Goal: Task Accomplishment & Management: Manage account settings

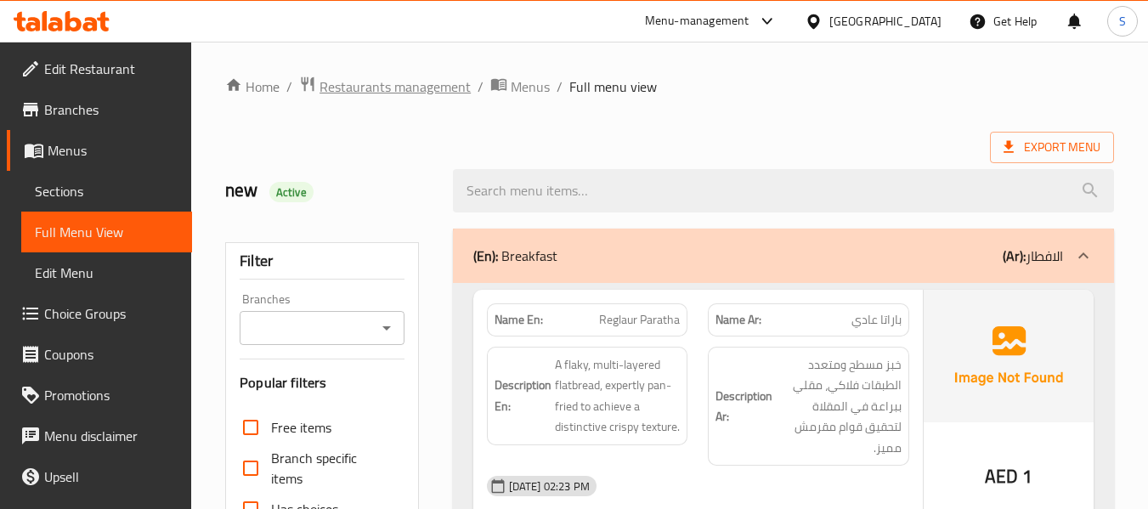
click at [389, 77] on span "Restaurants management" at bounding box center [395, 87] width 151 height 20
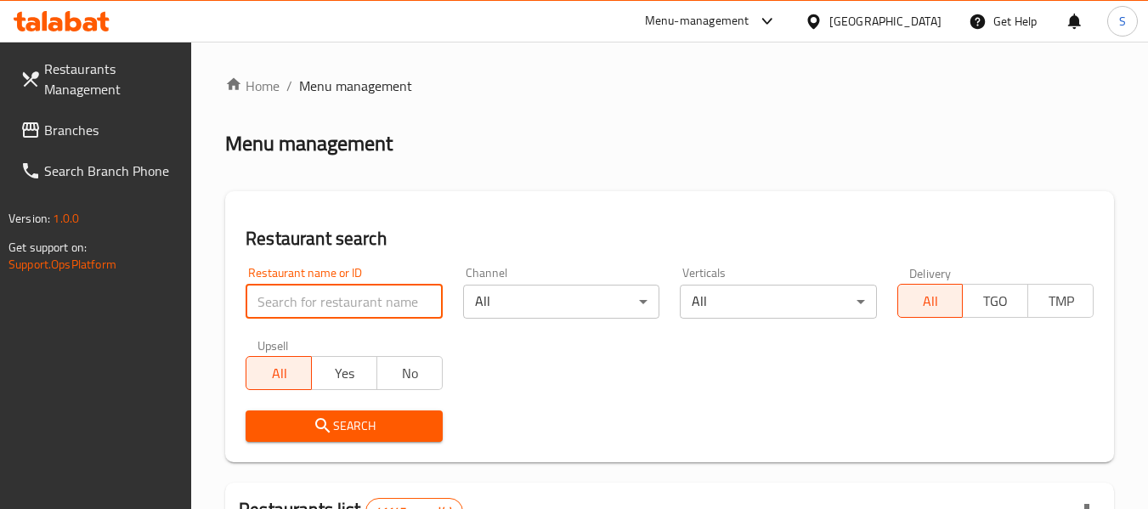
click at [333, 303] on input "search" at bounding box center [344, 302] width 196 height 34
paste input "705476"
type input "705476"
click button "Search" at bounding box center [344, 426] width 196 height 31
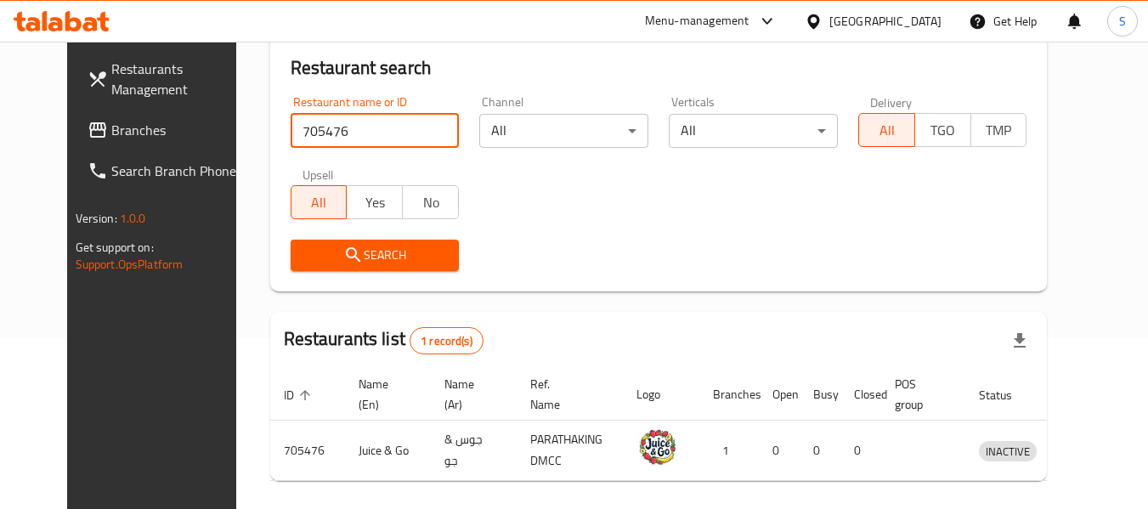
scroll to position [228, 0]
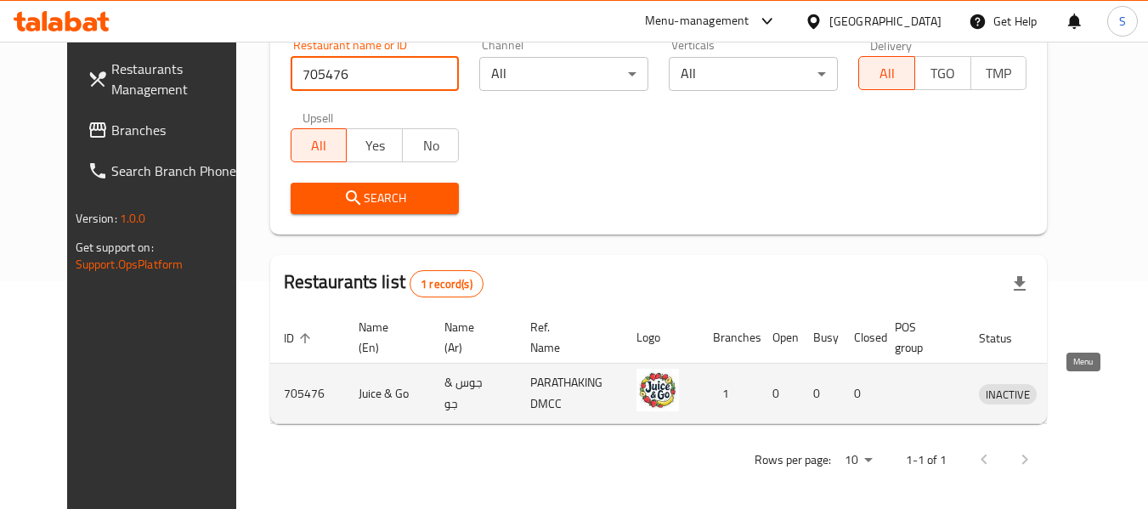
click at [1080, 392] on icon "enhanced table" at bounding box center [1081, 393] width 20 height 20
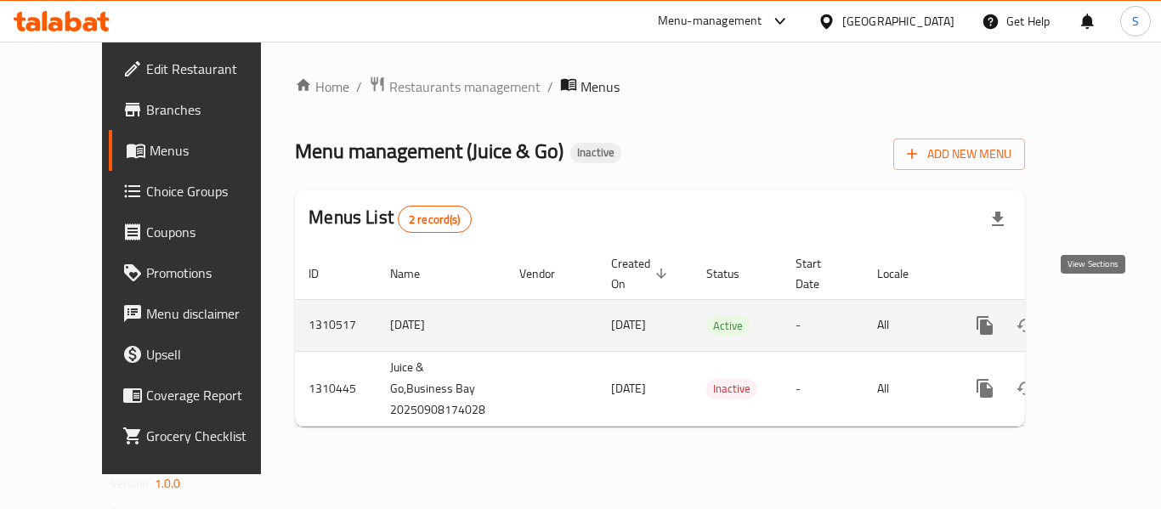
click at [1097, 315] on icon "enhanced table" at bounding box center [1107, 325] width 20 height 20
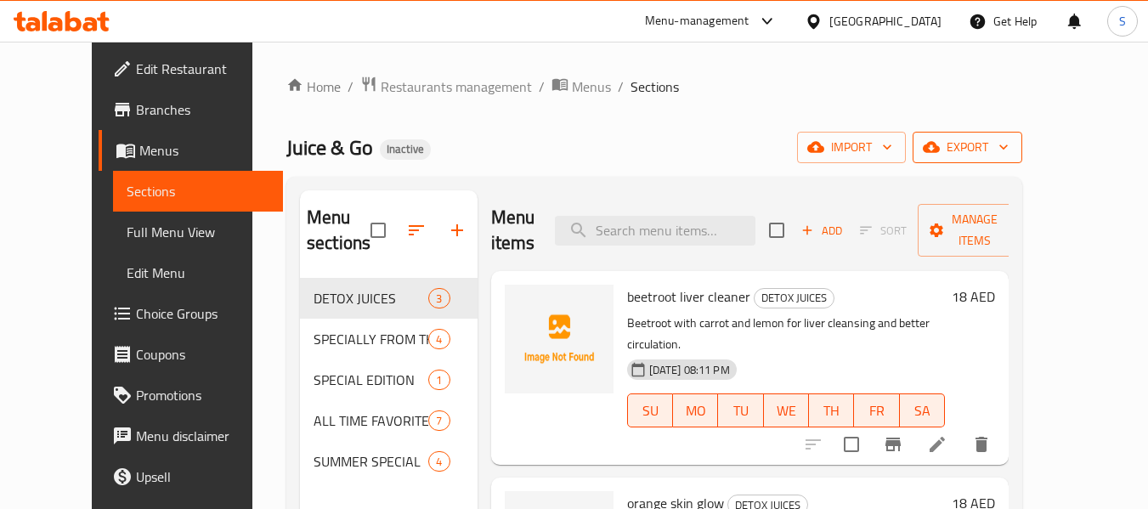
click at [1009, 149] on span "export" at bounding box center [968, 147] width 82 height 21
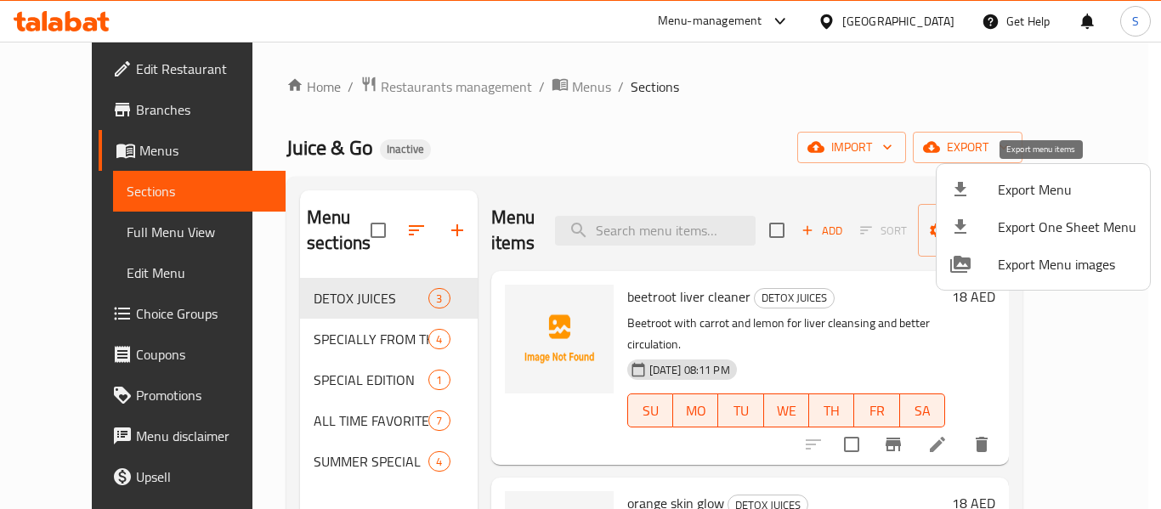
click at [1018, 179] on span "Export Menu" at bounding box center [1067, 189] width 139 height 20
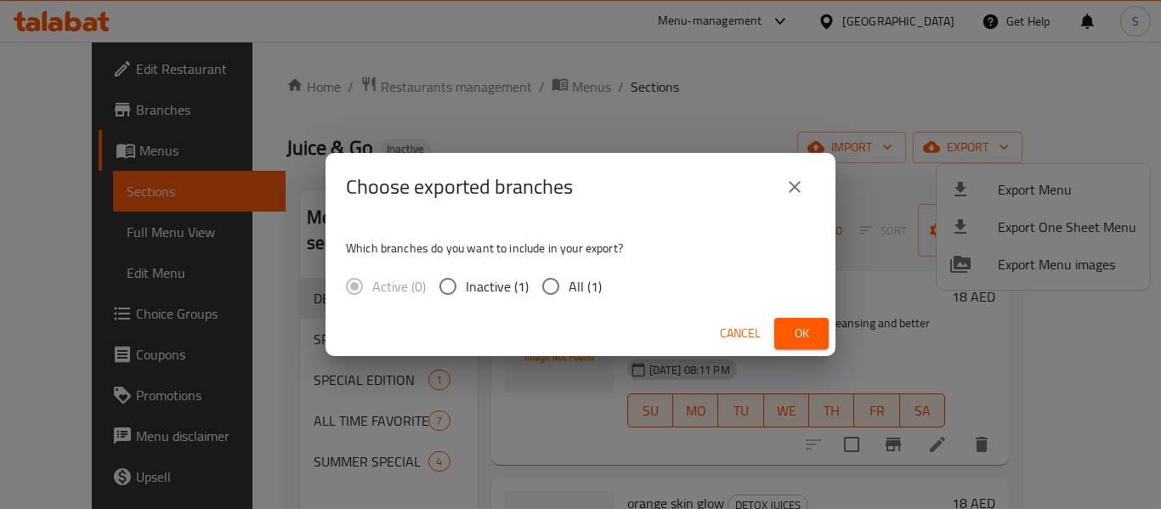
click at [558, 285] on input "All (1)" at bounding box center [551, 287] width 36 height 36
radio input "true"
click at [813, 329] on span "Ok" at bounding box center [801, 333] width 27 height 21
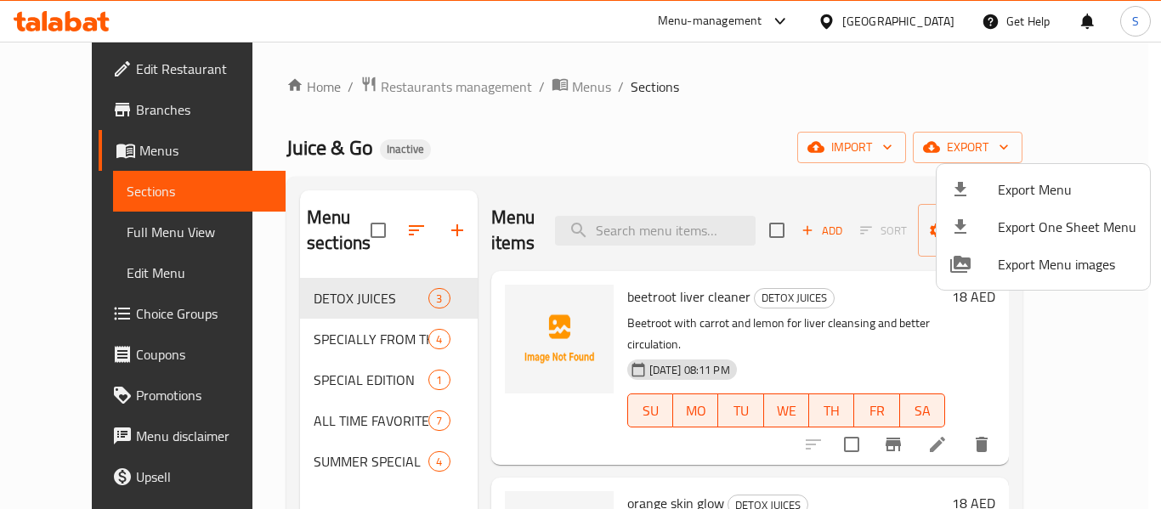
click at [634, 82] on div at bounding box center [580, 254] width 1161 height 509
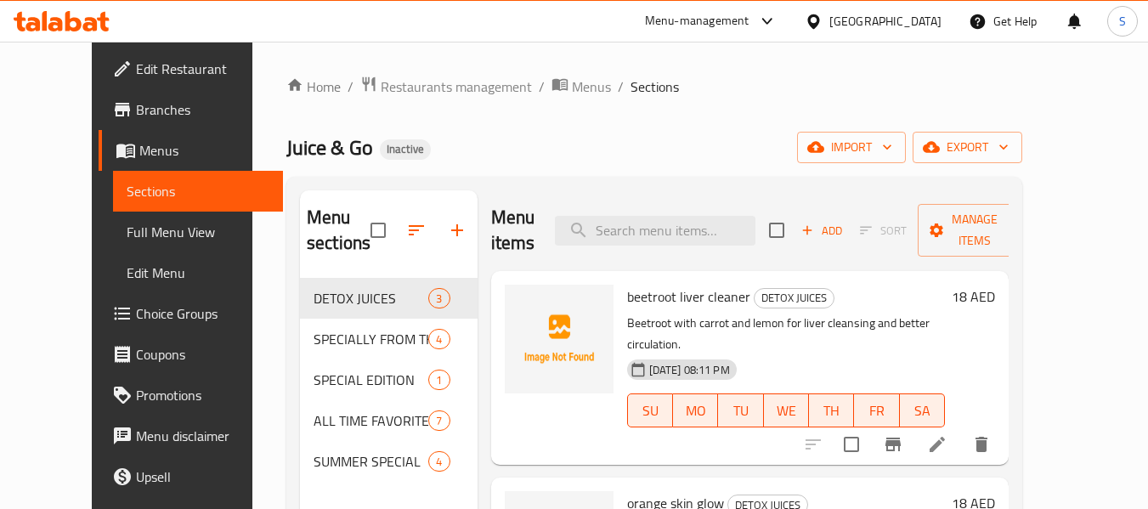
click at [677, 94] on ol "Home / Restaurants management / Menus / Sections" at bounding box center [654, 87] width 736 height 22
click at [136, 62] on span "Edit Restaurant" at bounding box center [203, 69] width 134 height 20
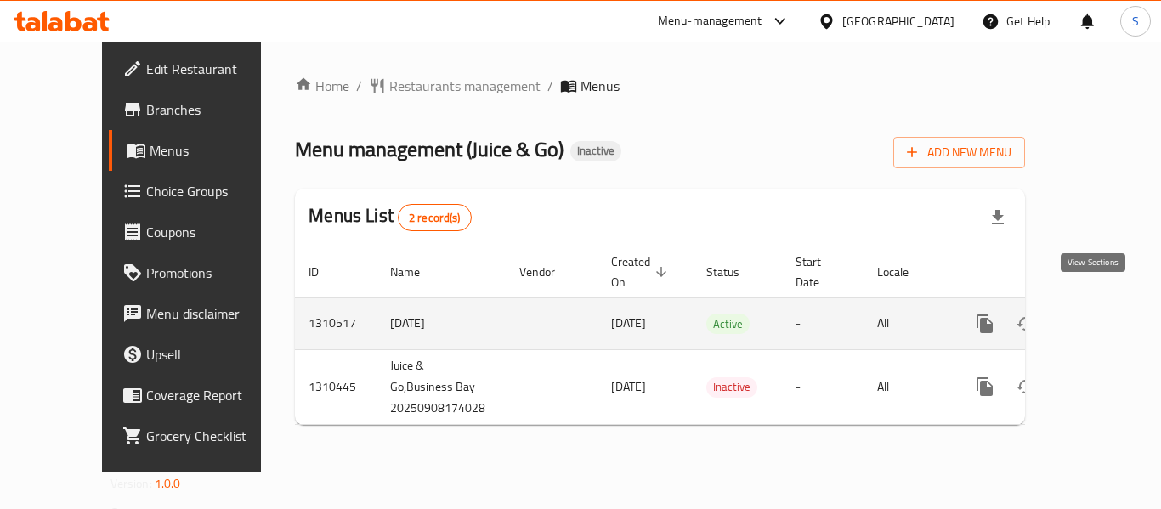
click at [1097, 314] on icon "enhanced table" at bounding box center [1107, 324] width 20 height 20
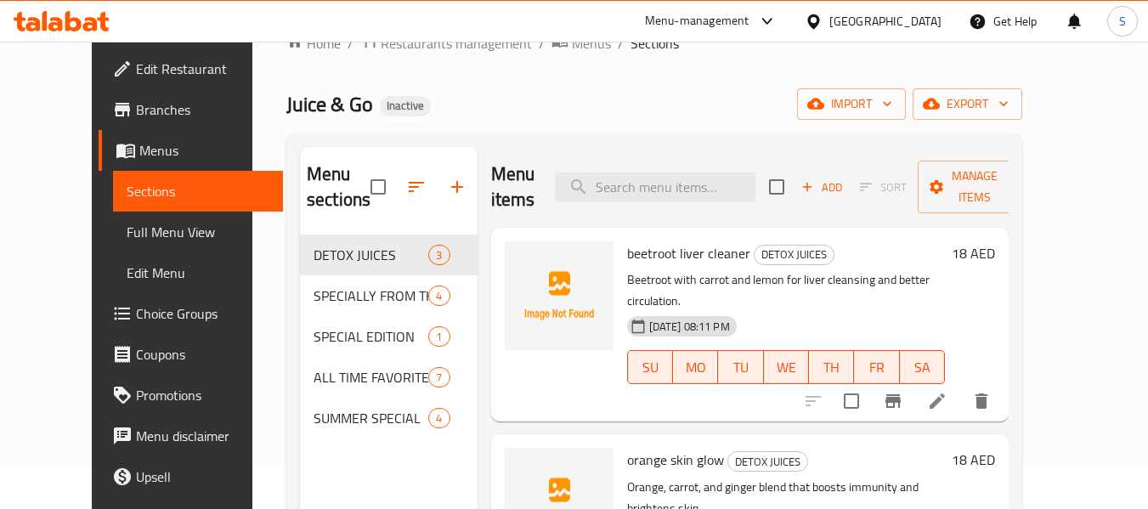
scroll to position [85, 0]
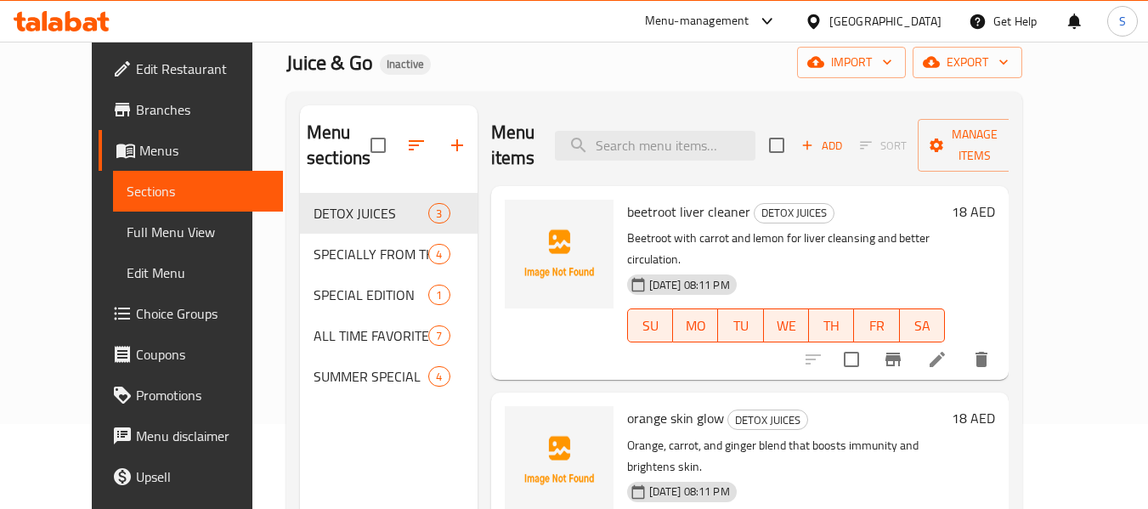
click at [127, 233] on span "Full Menu View" at bounding box center [199, 232] width 144 height 20
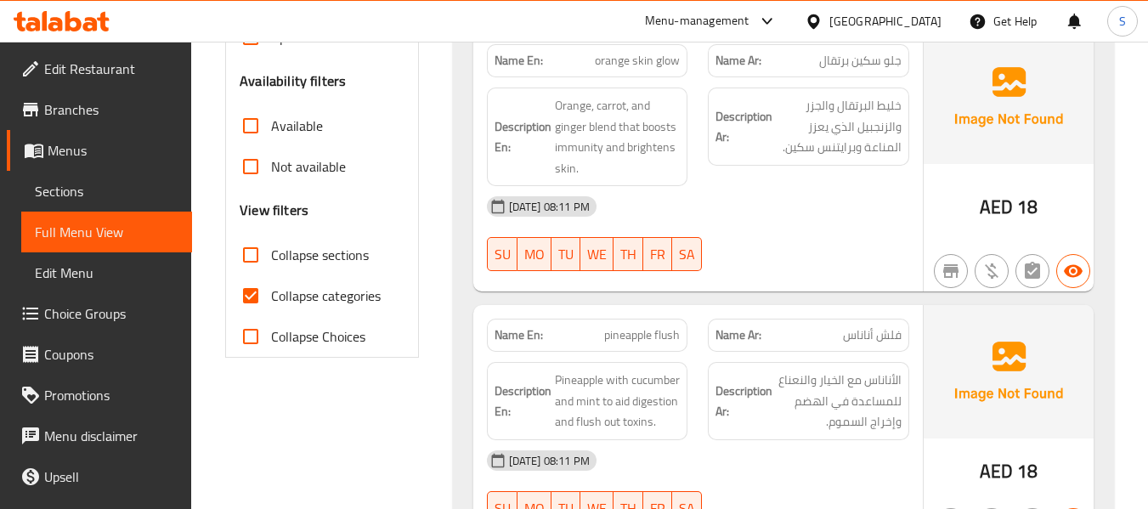
scroll to position [595, 0]
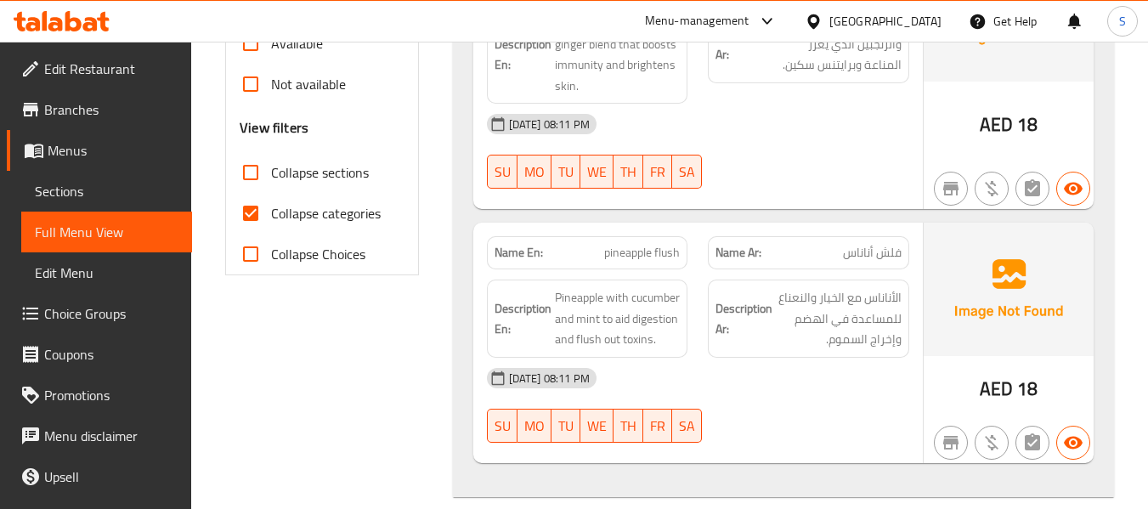
click at [275, 210] on span "Collapse categories" at bounding box center [326, 213] width 110 height 20
click at [271, 210] on input "Collapse categories" at bounding box center [250, 213] width 41 height 41
checkbox input "false"
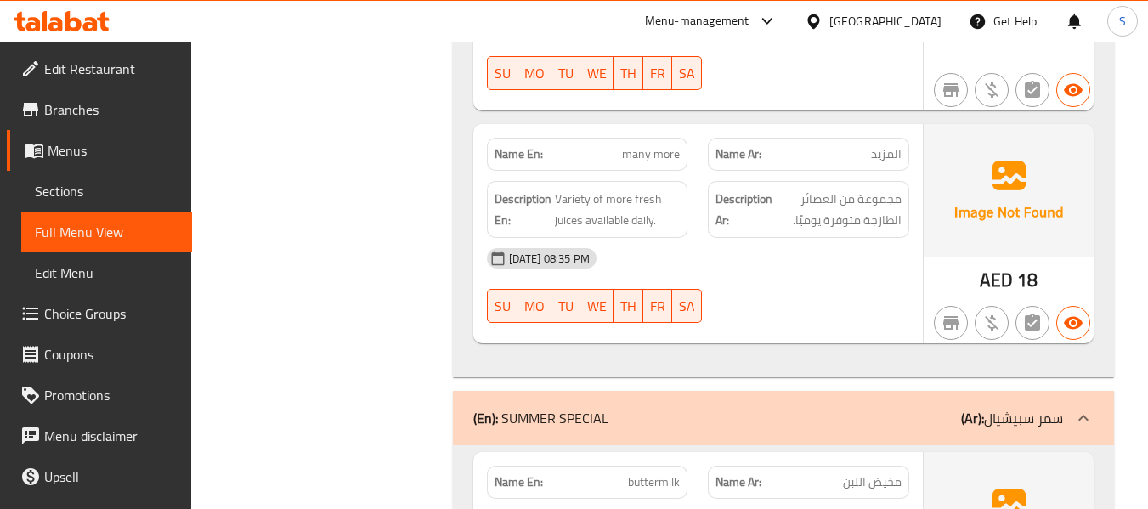
scroll to position [4080, 0]
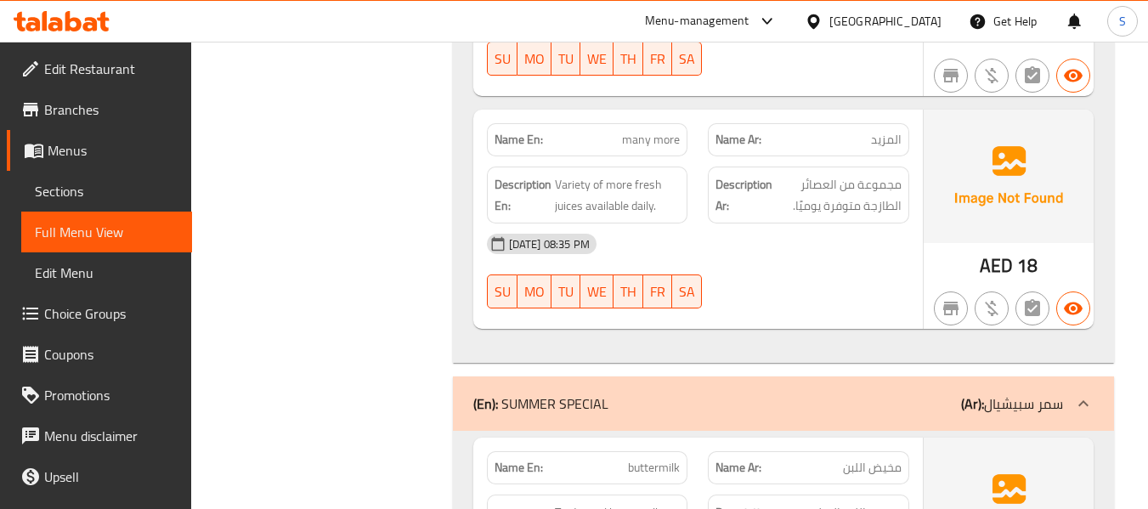
click at [652, 149] on span "many more" at bounding box center [651, 140] width 58 height 18
copy span "many more"
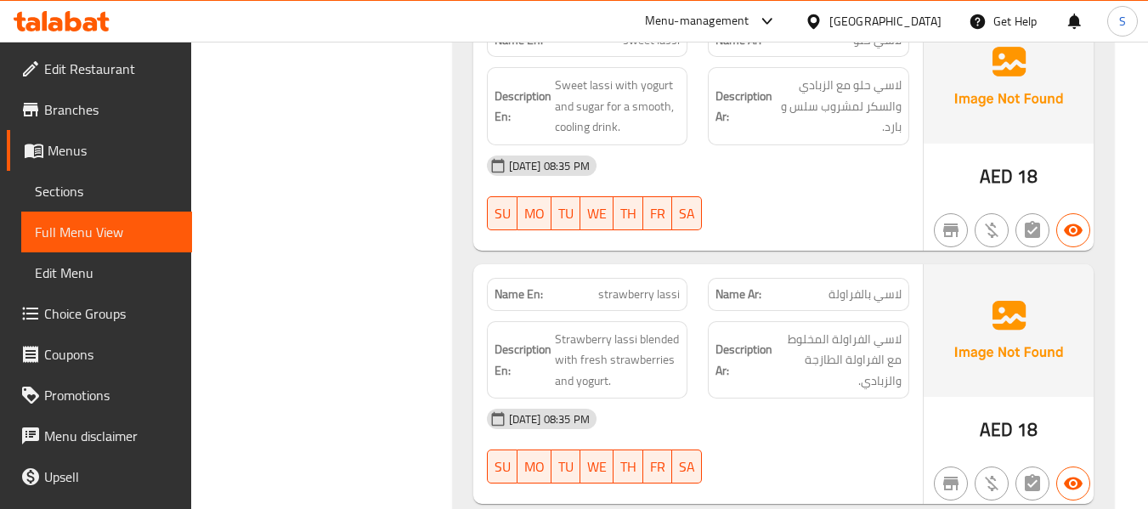
scroll to position [5099, 0]
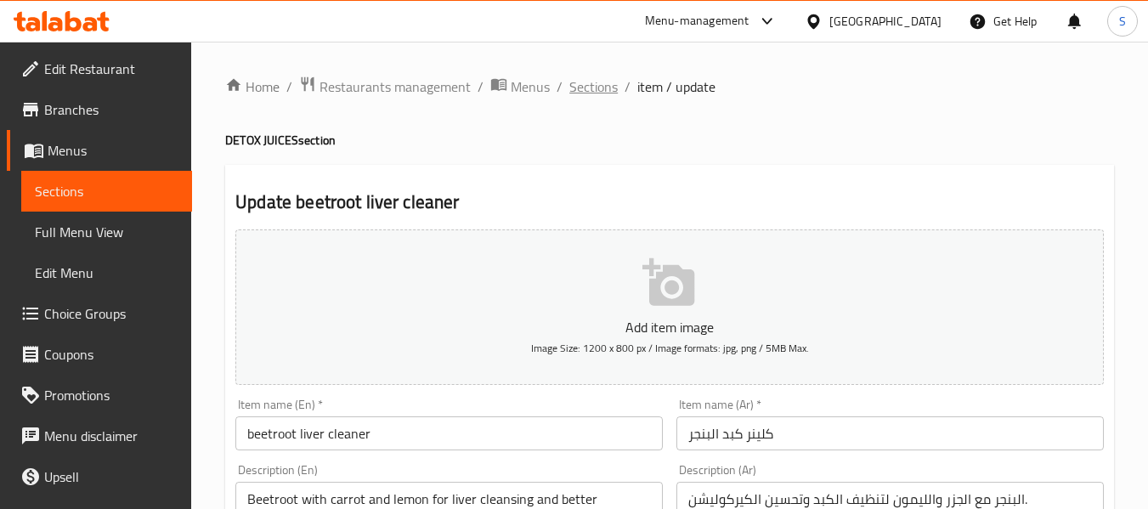
click at [604, 88] on span "Sections" at bounding box center [594, 87] width 48 height 20
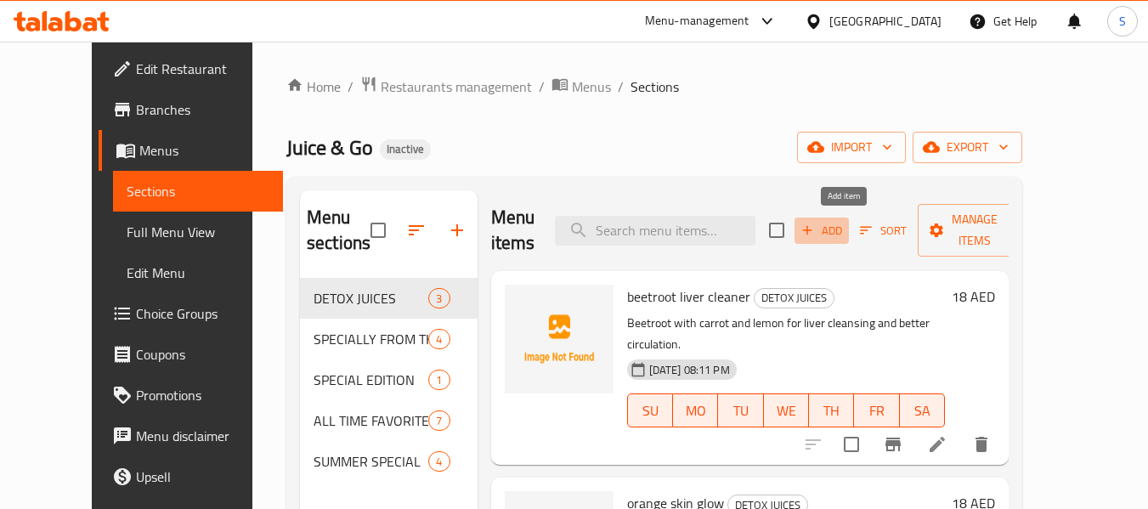
click at [845, 241] on button "Add" at bounding box center [822, 231] width 54 height 26
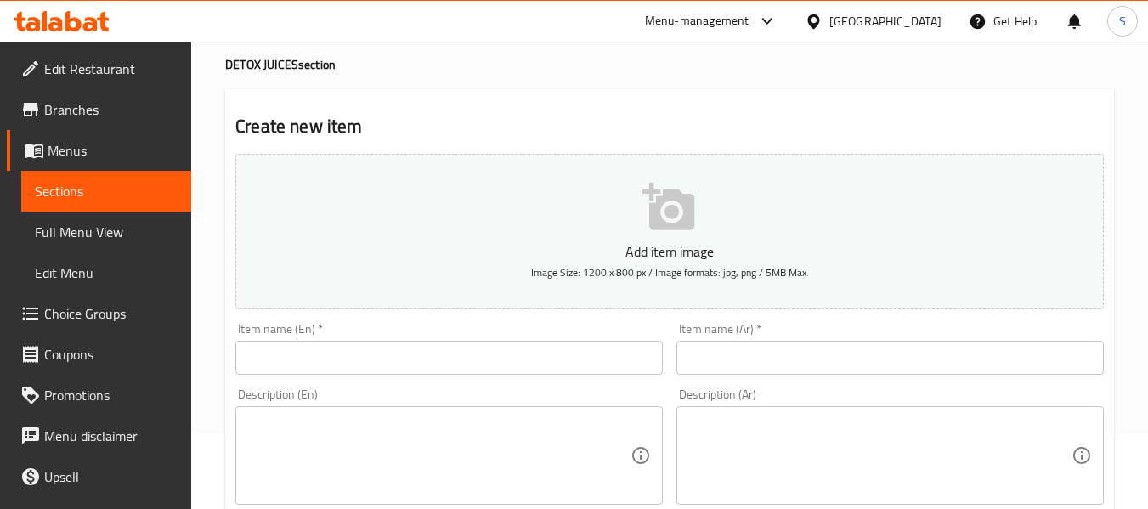
scroll to position [85, 0]
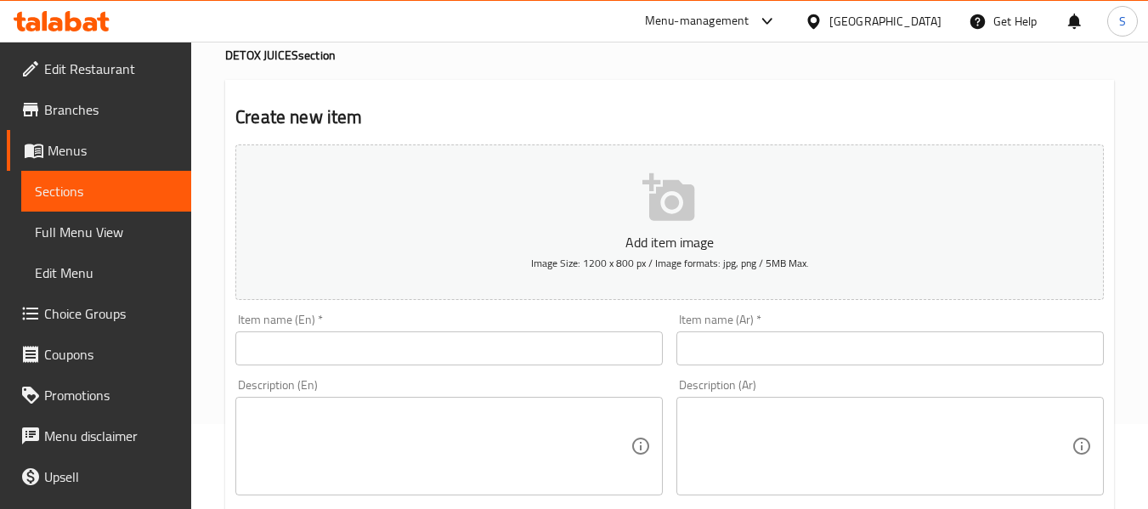
click at [405, 340] on input "text" at bounding box center [449, 349] width 428 height 34
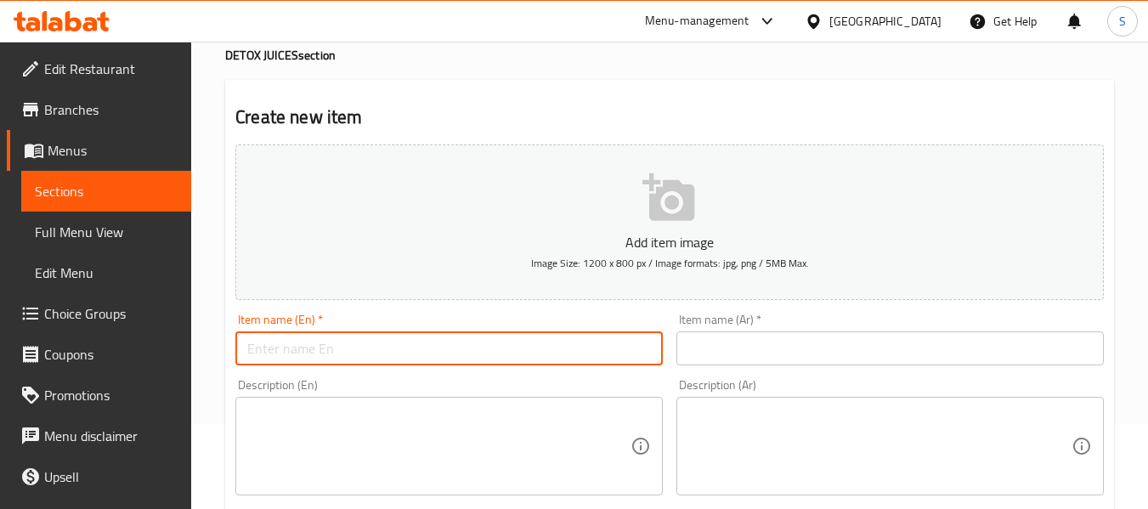
paste input "green detox juice"
type input "green detox juice"
click at [791, 370] on div "Item name (Ar)   * Item name (Ar) *" at bounding box center [890, 339] width 441 height 65
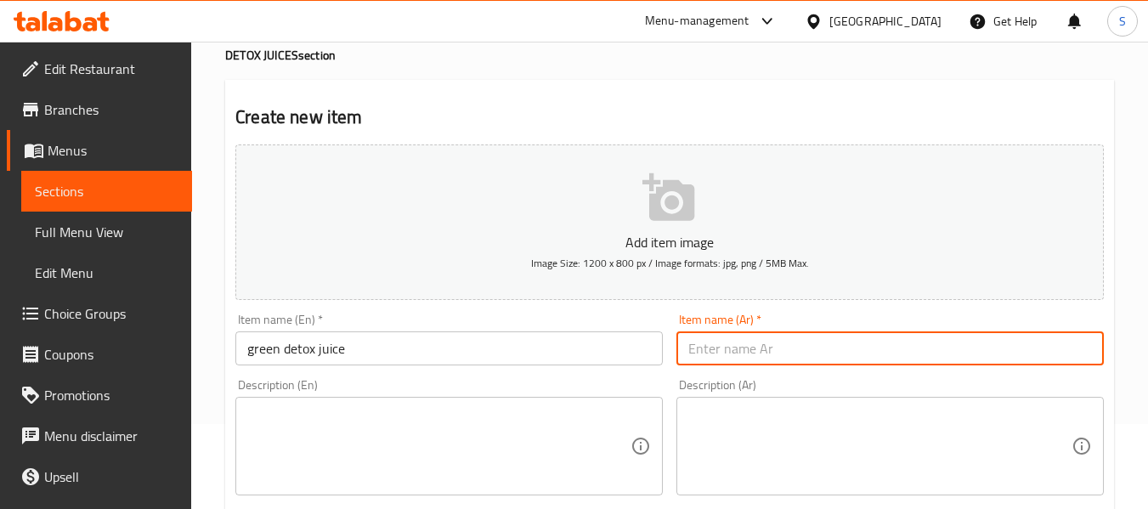
click at [792, 352] on input "text" at bounding box center [891, 349] width 428 height 34
paste input "عصير أخضر مزيل للسموم"
drag, startPoint x: 765, startPoint y: 353, endPoint x: 634, endPoint y: 350, distance: 130.9
click at [634, 350] on div "Add item image Image Size: 1200 x 800 px / Image formats: jpg, png / 5MB Max. I…" at bounding box center [670, 504] width 882 height 733
type input "عصير أخضر ديتوكس"
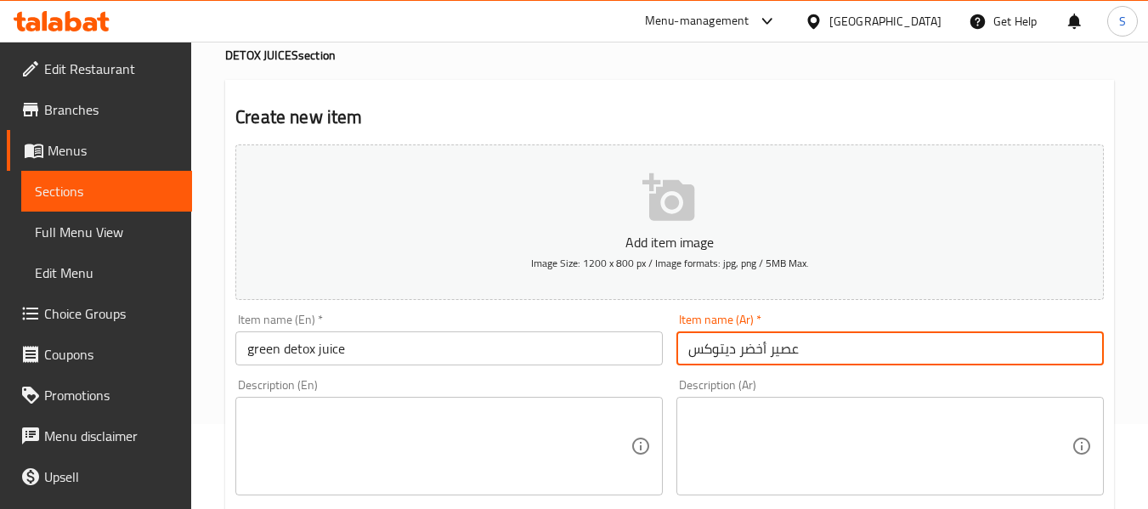
click at [477, 444] on textarea at bounding box center [438, 446] width 383 height 81
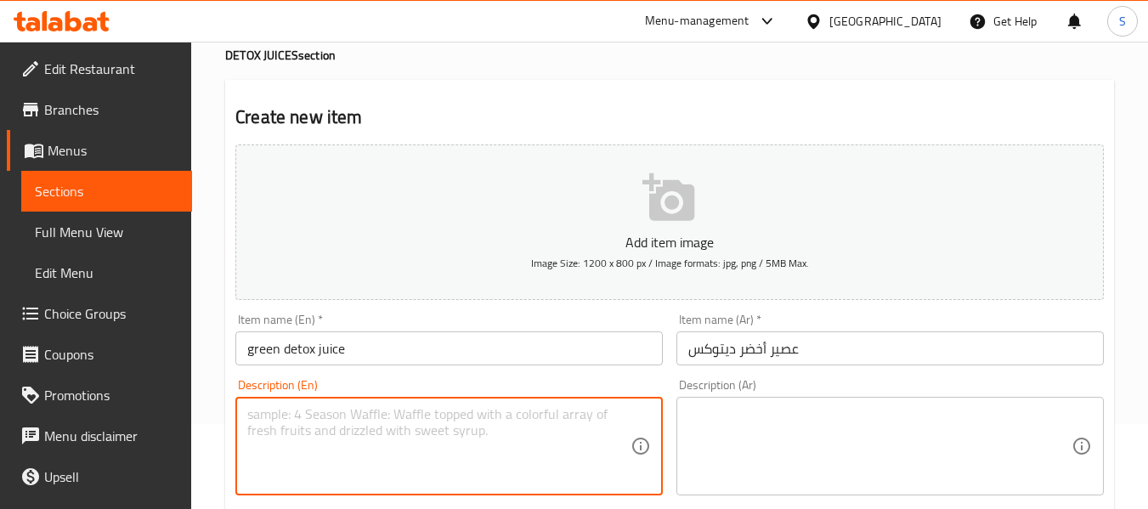
paste textarea "clear skin, reduces bloating, no more sinus, boost immunity, easy detox, anti i…"
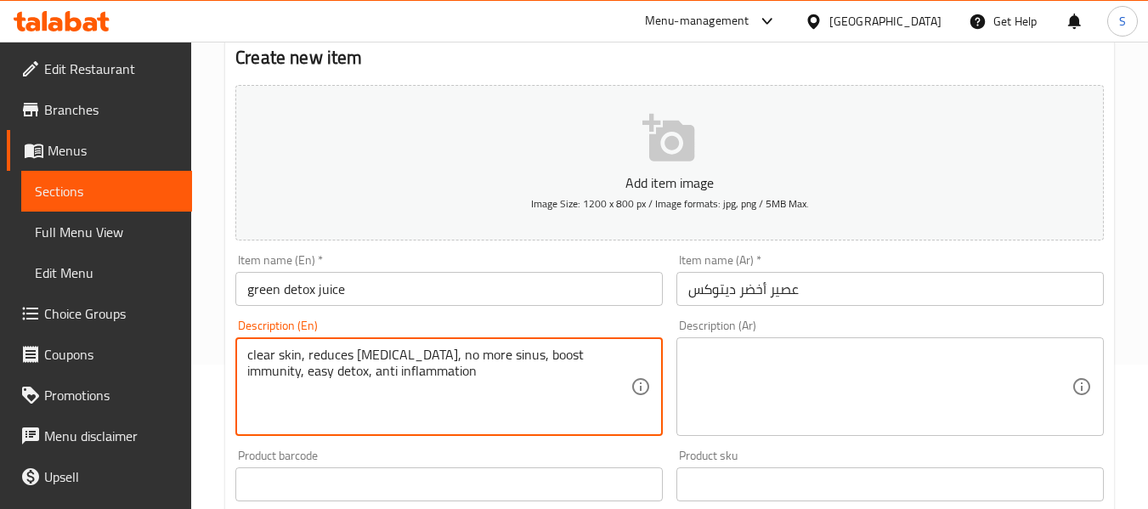
scroll to position [170, 0]
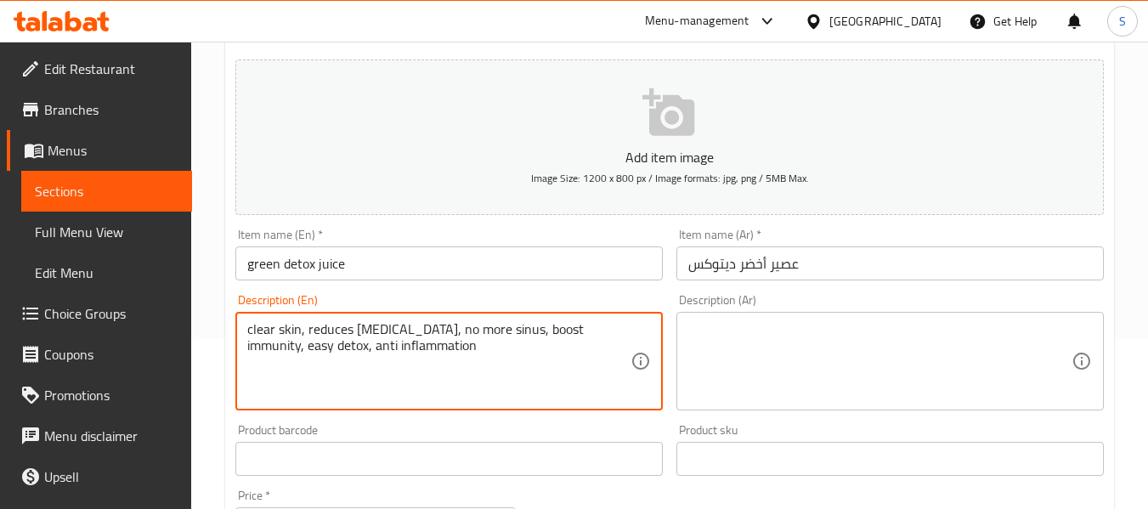
type textarea "clear skin, reduces bloating, no more sinus, boost immunity, easy detox, anti i…"
click at [803, 383] on textarea at bounding box center [880, 361] width 383 height 81
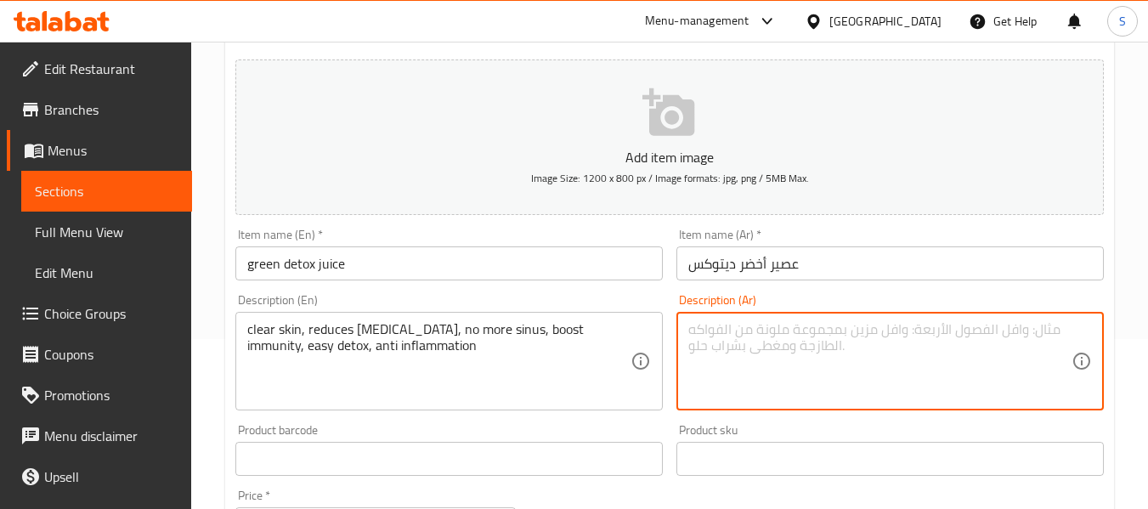
paste textarea "بشرة صافية، يقلل من الانتفاخ، لا مزيد من الجيوب الأنفية، يعزز المناعة، التخلص م…"
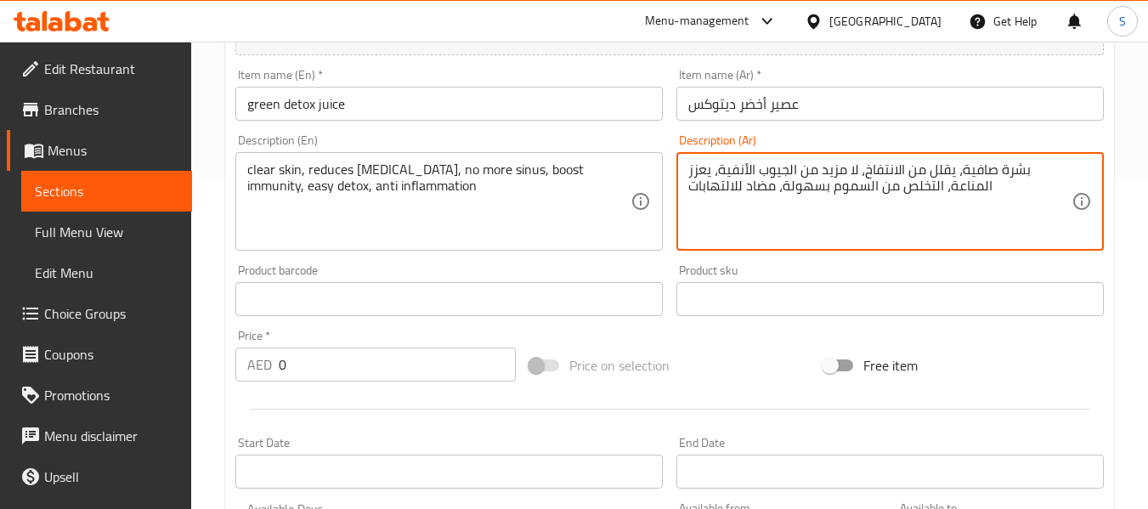
scroll to position [340, 0]
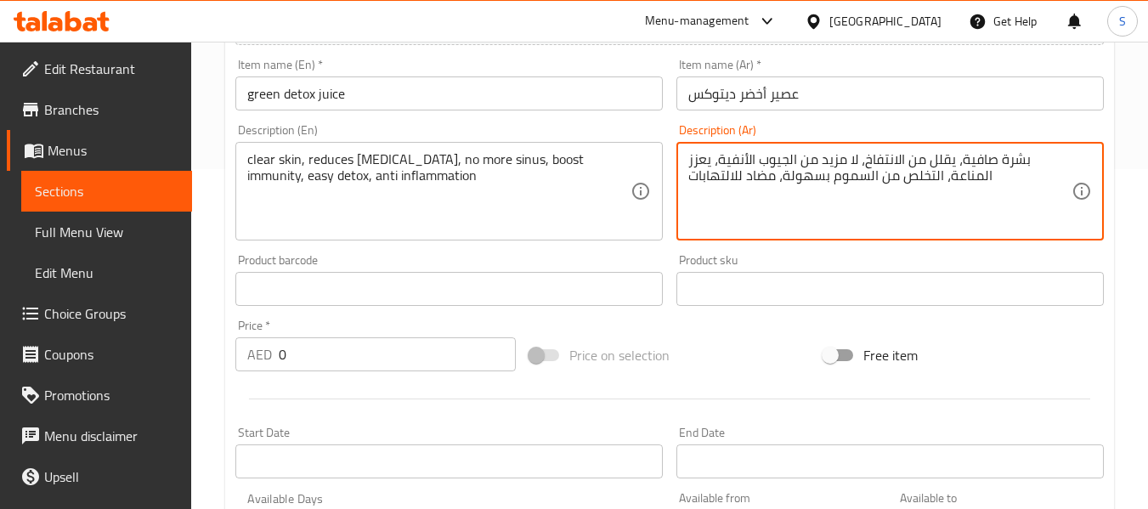
type textarea "بشرة صافية، يقلل من الانتفاخ، لا مزيد من الجيوب الأنفية، يعزز المناعة، التخلص م…"
click at [346, 354] on input "0" at bounding box center [397, 354] width 237 height 34
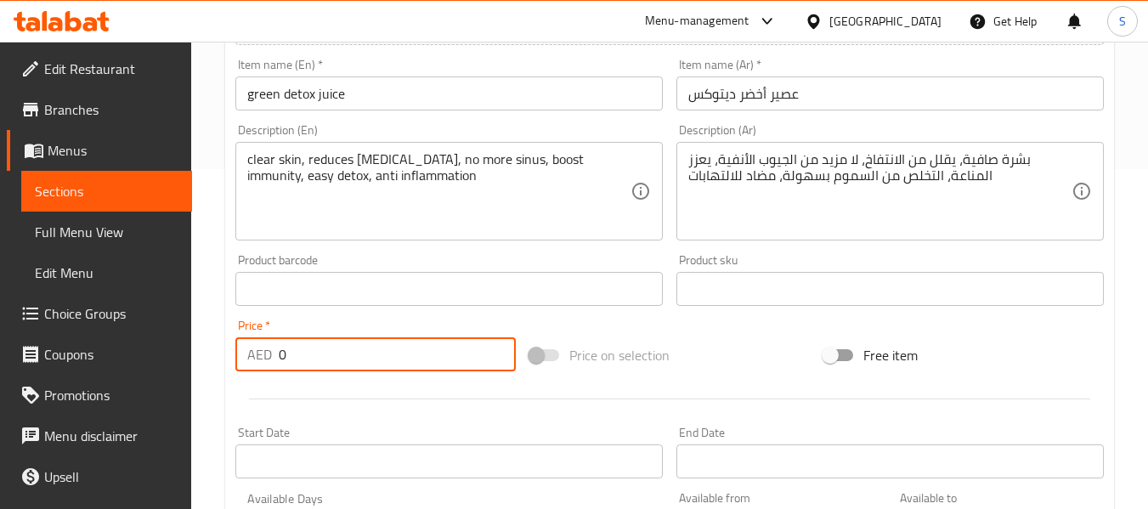
click at [346, 354] on input "0" at bounding box center [397, 354] width 237 height 34
type input "18"
click at [580, 79] on input "green detox juice" at bounding box center [449, 94] width 428 height 34
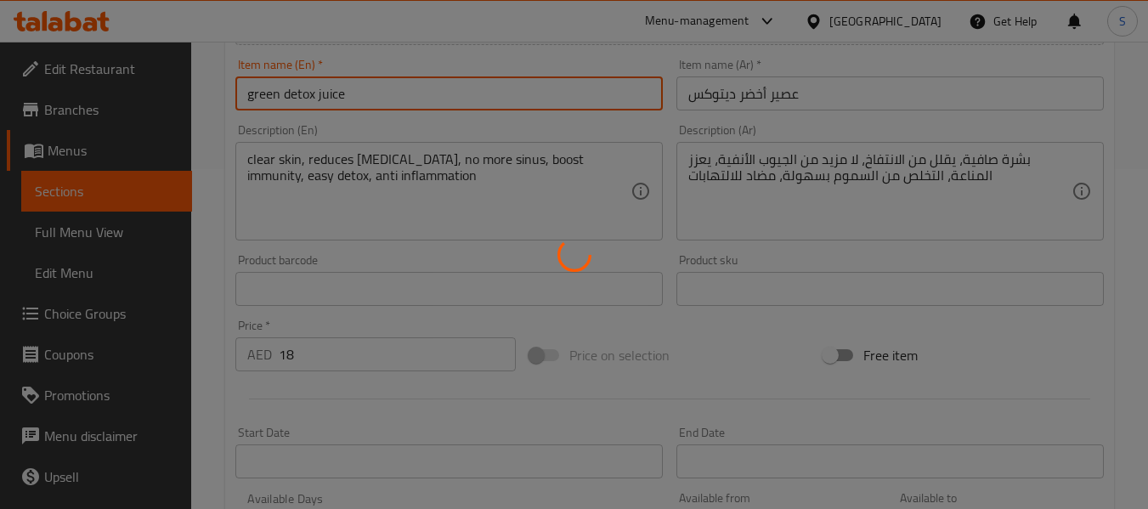
type input "0"
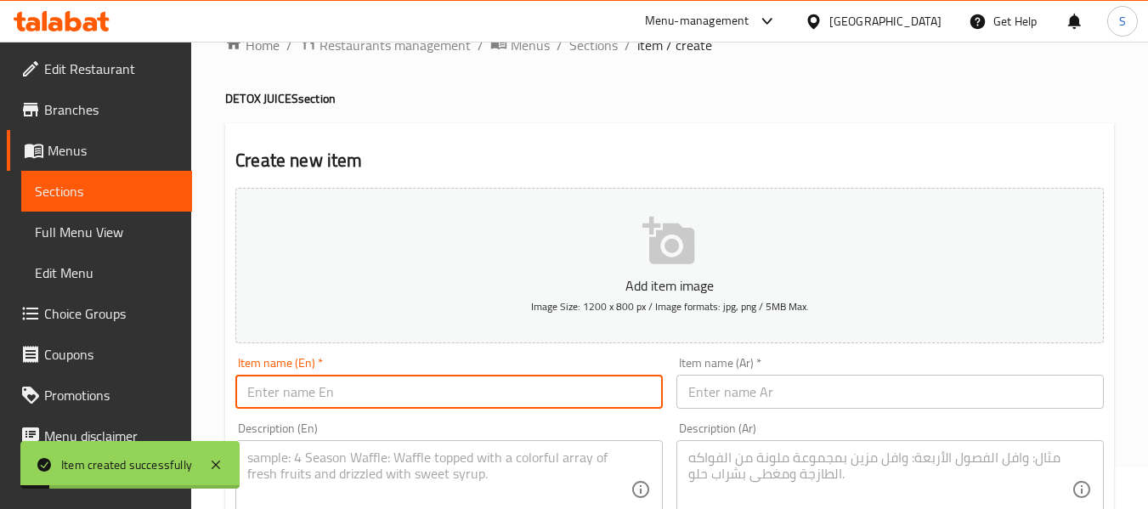
scroll to position [0, 0]
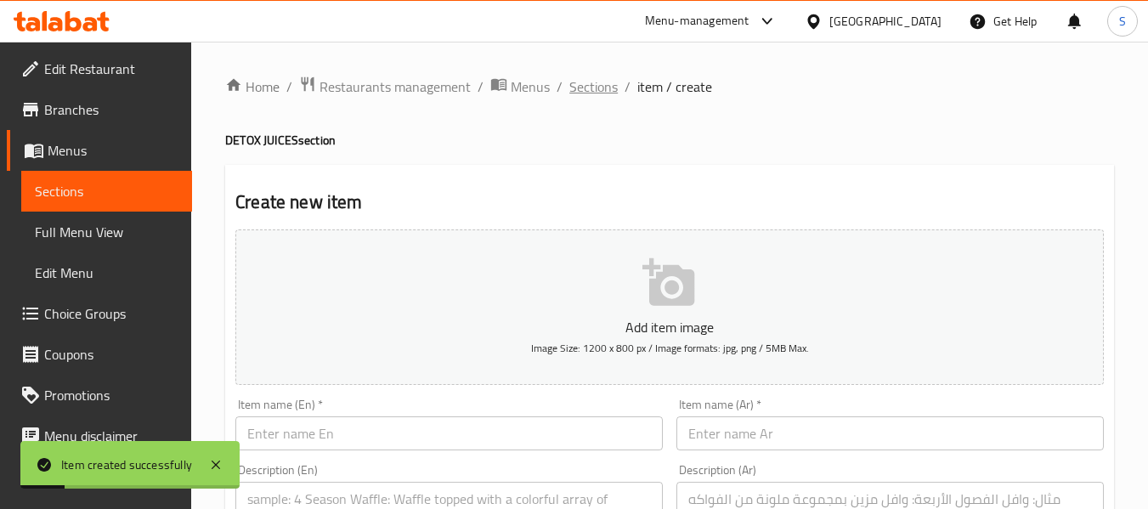
click at [592, 84] on span "Sections" at bounding box center [594, 87] width 48 height 20
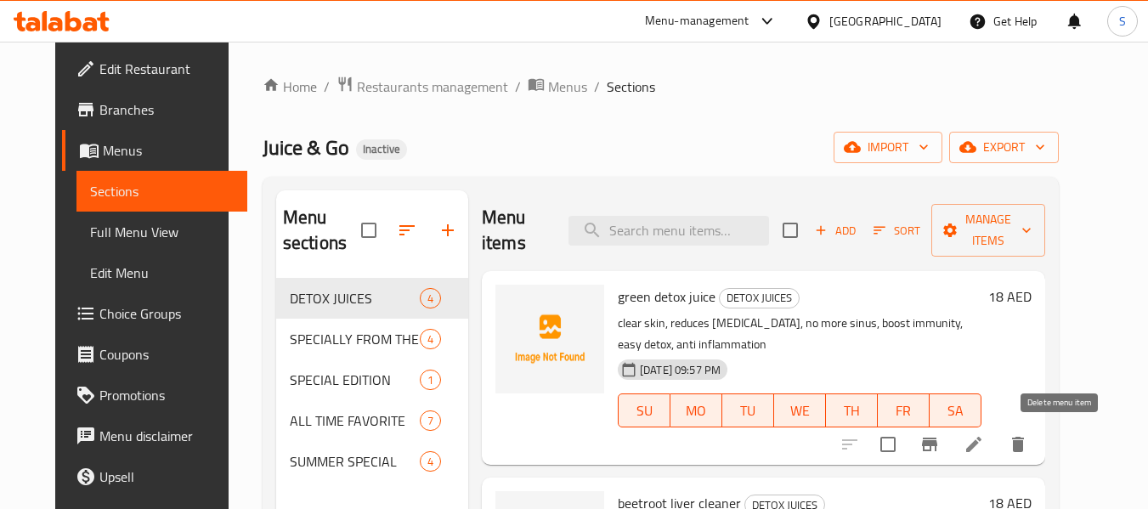
click at [1024, 445] on icon "delete" at bounding box center [1018, 444] width 12 height 15
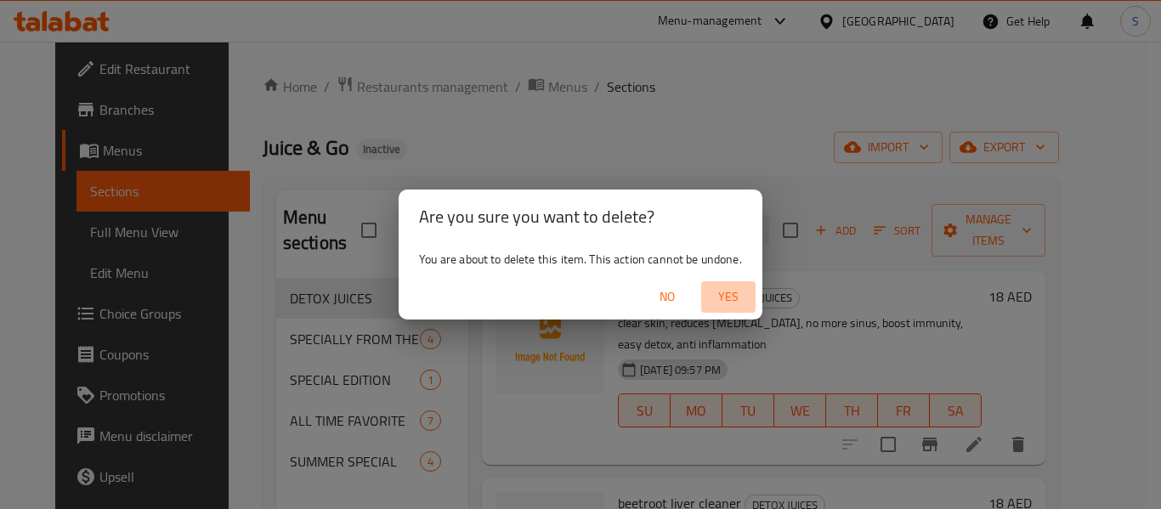
click at [739, 299] on span "Yes" at bounding box center [728, 296] width 41 height 21
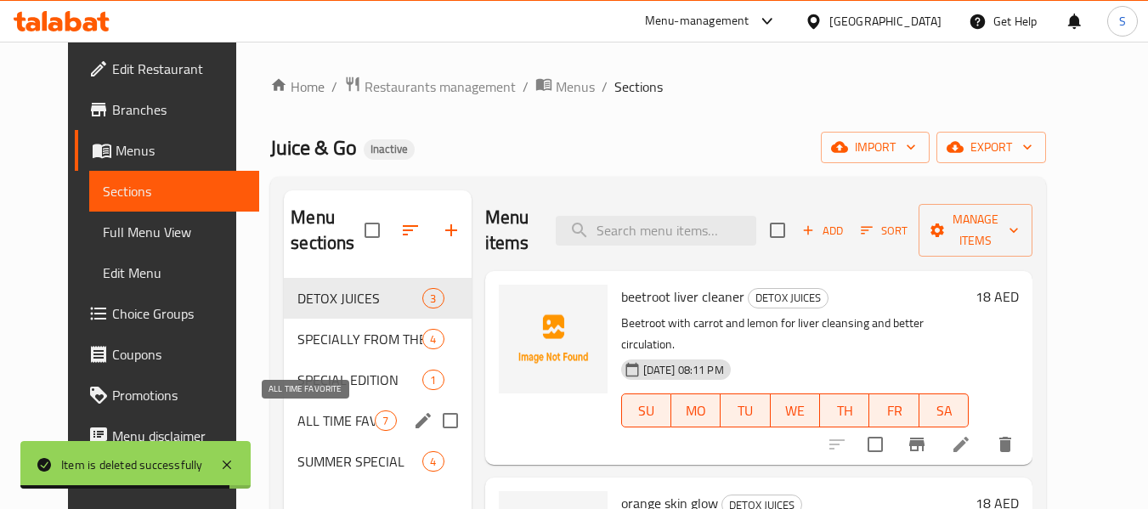
click at [311, 428] on span "ALL TIME FAVORITE" at bounding box center [336, 421] width 77 height 20
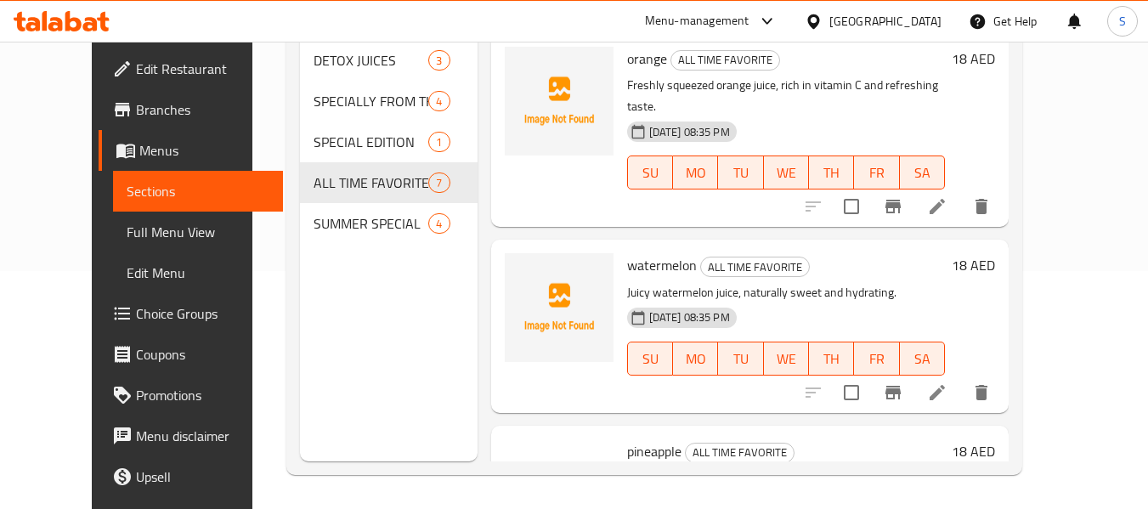
scroll to position [859, 0]
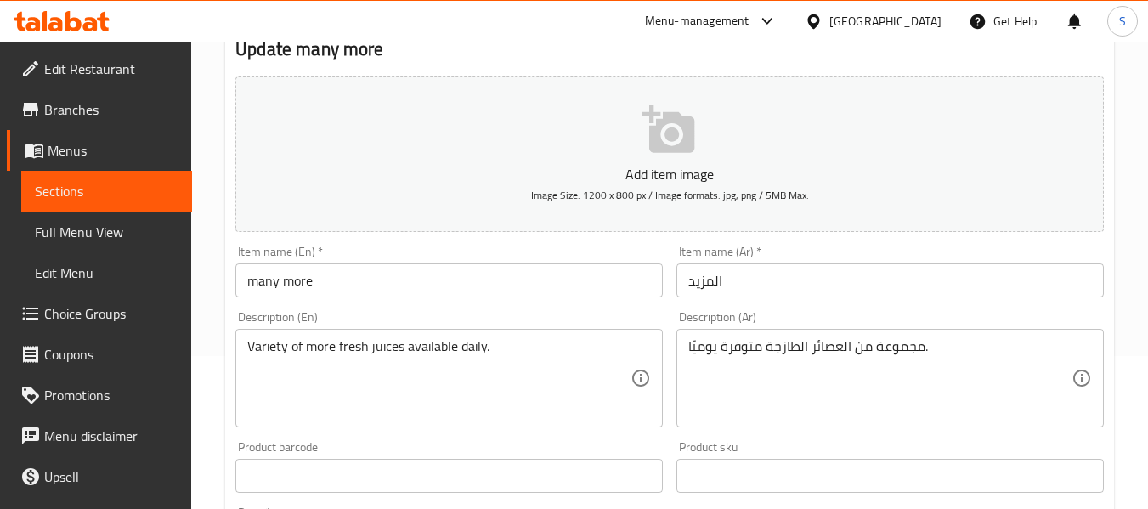
scroll to position [170, 0]
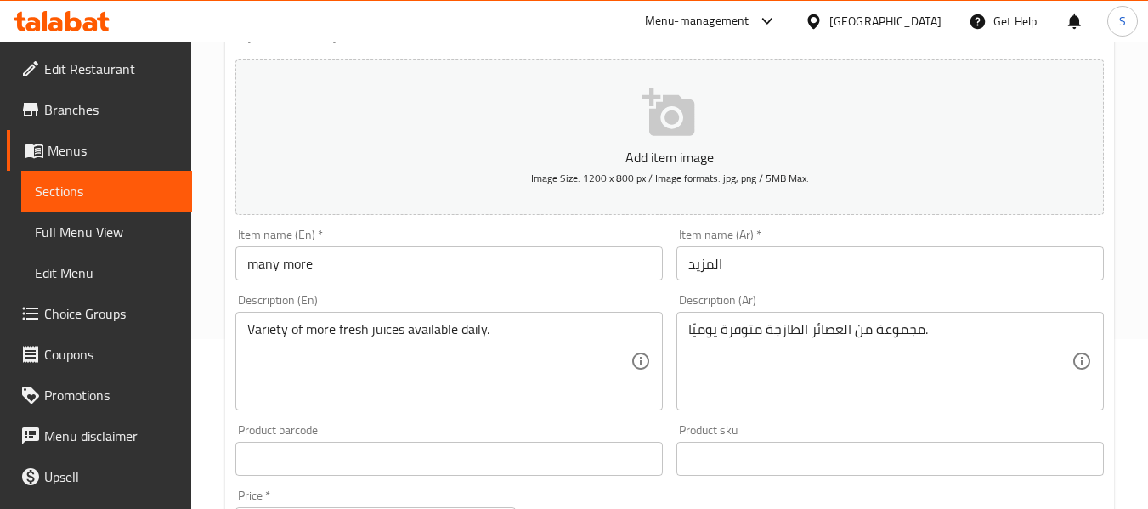
click at [728, 259] on input "المزيد" at bounding box center [891, 264] width 428 height 34
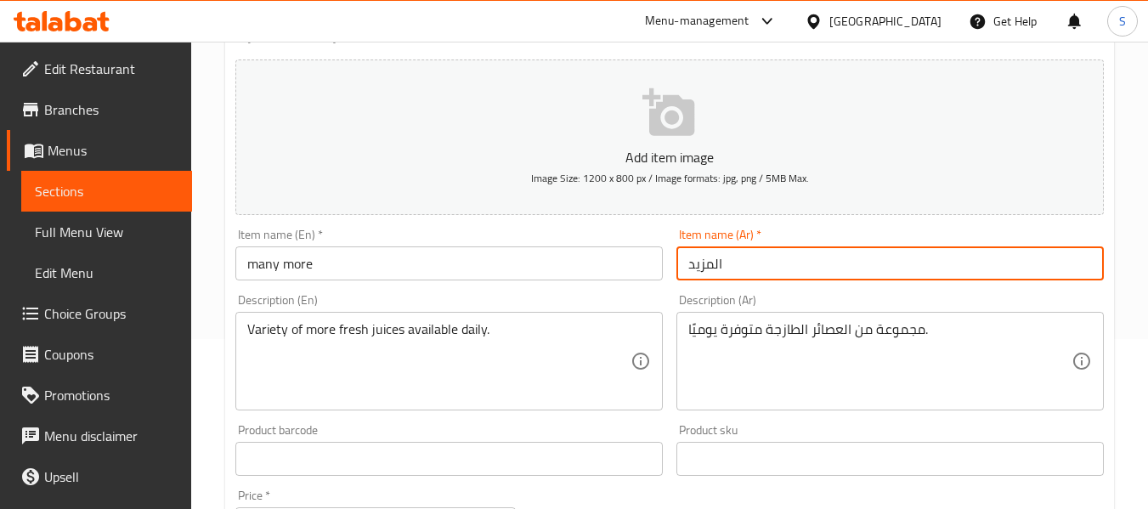
click at [728, 259] on input "المزيد" at bounding box center [891, 264] width 428 height 34
type input "ماني مور"
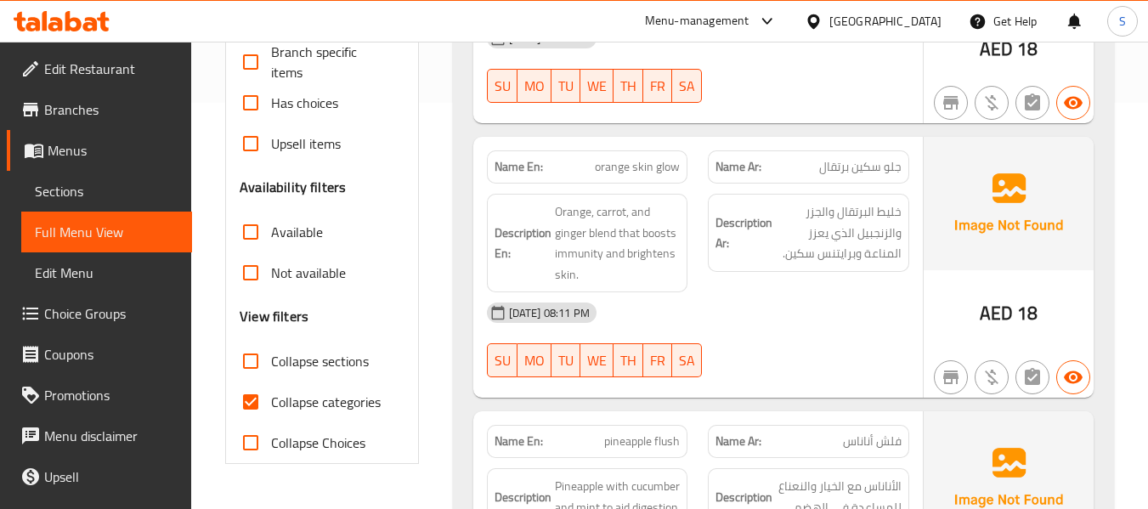
scroll to position [425, 0]
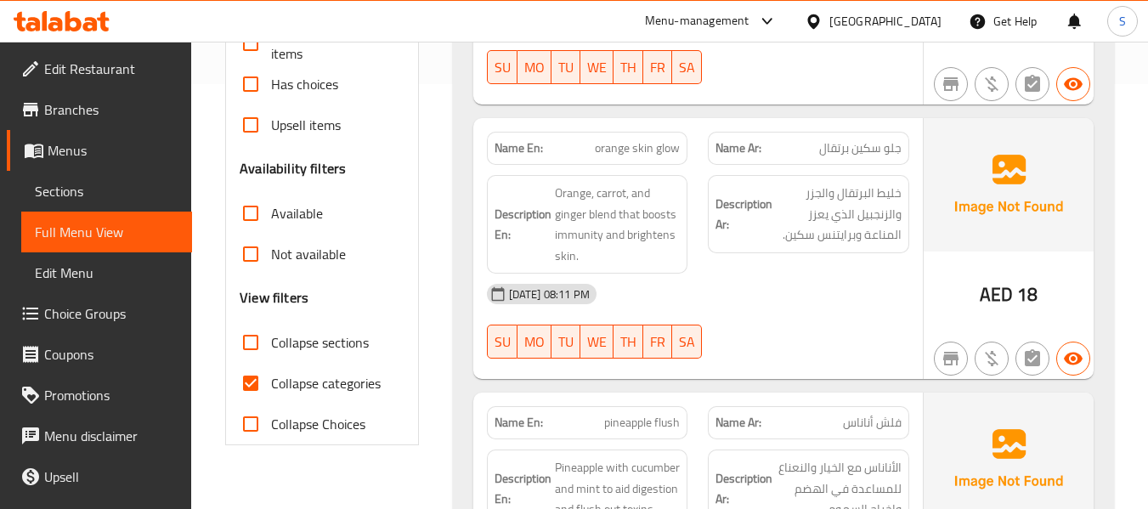
click at [338, 380] on span "Collapse categories" at bounding box center [326, 383] width 110 height 20
click at [271, 380] on input "Collapse categories" at bounding box center [250, 383] width 41 height 41
checkbox input "false"
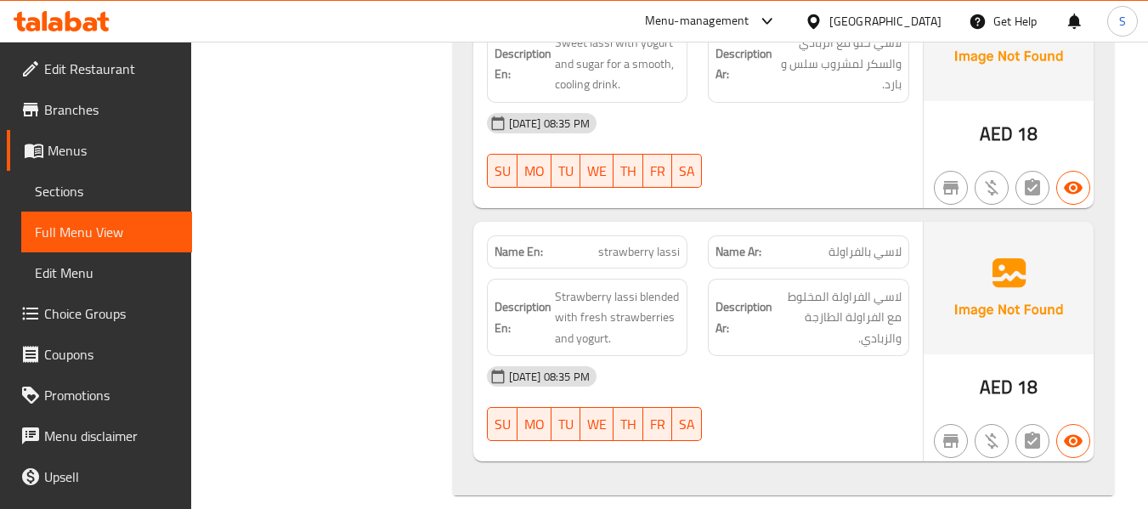
scroll to position [5099, 0]
